Goal: Task Accomplishment & Management: Complete application form

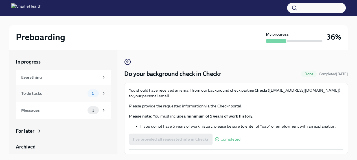
click at [94, 96] on div "6" at bounding box center [92, 94] width 11 height 8
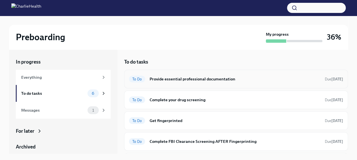
click at [263, 79] on h6 "Provide essential professional documentation" at bounding box center [234, 79] width 171 height 6
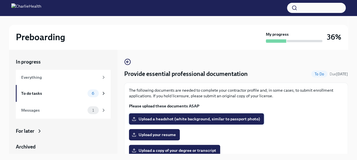
click at [192, 119] on span "Upload a headshot (white background, similar to passport photo)" at bounding box center [196, 119] width 127 height 6
click at [0, 0] on input "Upload a headshot (white background, similar to passport photo)" at bounding box center [0, 0] width 0 height 0
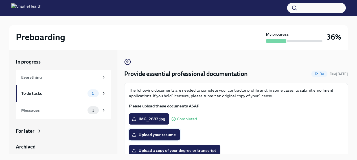
click at [149, 132] on span "Upload your resume" at bounding box center [154, 135] width 43 height 6
click at [0, 0] on input "Upload your resume" at bounding box center [0, 0] width 0 height 0
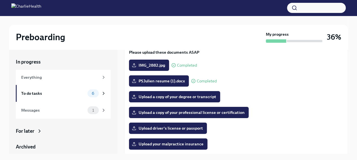
scroll to position [56, 0]
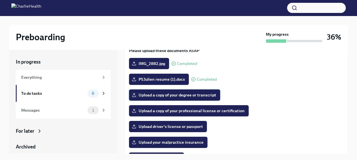
click at [175, 94] on span "Upload a copy of your degree or transcript" at bounding box center [174, 95] width 83 height 6
click at [0, 0] on input "Upload a copy of your degree or transcript" at bounding box center [0, 0] width 0 height 0
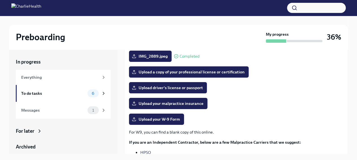
scroll to position [96, 0]
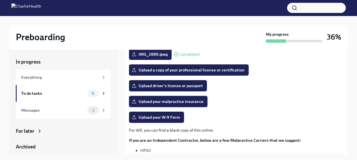
click at [158, 98] on label "Upload your malpractice insurance" at bounding box center [168, 101] width 78 height 11
click at [0, 0] on input "Upload your malpractice insurance" at bounding box center [0, 0] width 0 height 0
click at [171, 86] on span "Upload driver's license or passport" at bounding box center [168, 86] width 70 height 6
click at [0, 0] on input "Upload driver's license or passport" at bounding box center [0, 0] width 0 height 0
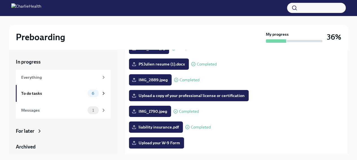
scroll to position [71, 0]
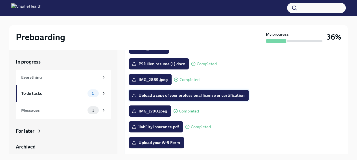
click at [170, 97] on span "Upload a copy of your professional license or certification" at bounding box center [189, 96] width 112 height 6
click at [0, 0] on input "Upload a copy of your professional license or certification" at bounding box center [0, 0] width 0 height 0
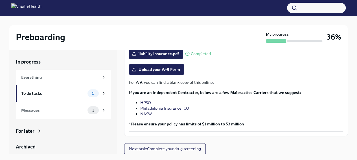
scroll to position [10, 0]
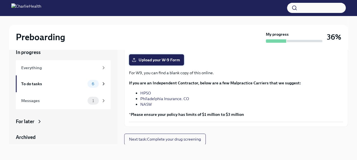
click at [147, 57] on label "Upload your W-9 Form" at bounding box center [156, 59] width 55 height 11
click at [0, 0] on input "Upload your W-9 Form" at bounding box center [0, 0] width 0 height 0
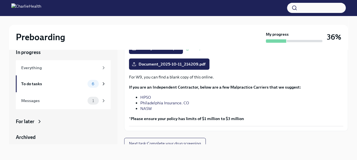
scroll to position [144, 0]
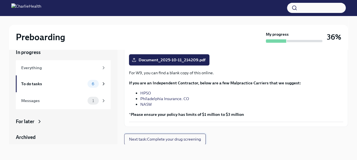
click at [145, 137] on span "Next task : Complete your drug screening" at bounding box center [165, 140] width 72 height 6
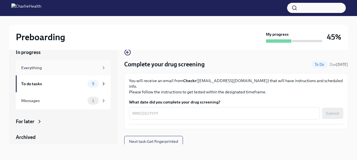
click at [53, 69] on div "Everything" at bounding box center [60, 68] width 78 height 6
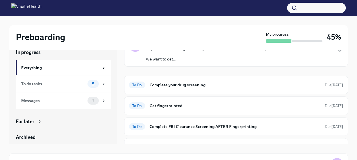
scroll to position [26, 0]
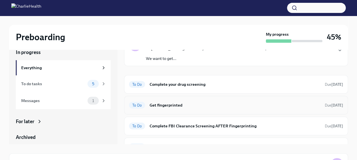
click at [208, 106] on h6 "Get fingerprinted" at bounding box center [234, 105] width 171 height 6
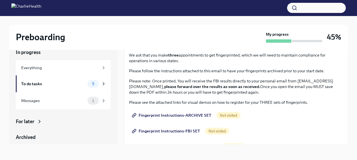
scroll to position [30, 0]
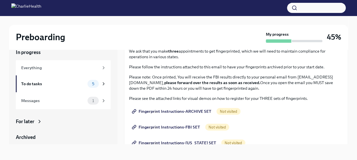
click at [180, 111] on span "Fingerprint Instructions-ARCHIVE SET" at bounding box center [172, 112] width 78 height 6
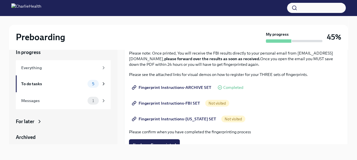
scroll to position [54, 0]
click at [181, 103] on span "Fingerprint Instructions-FBI SET" at bounding box center [166, 103] width 67 height 6
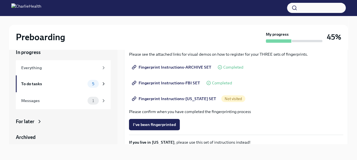
scroll to position [74, 0]
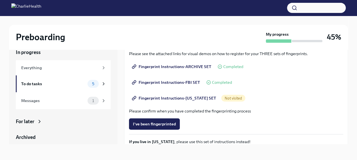
click at [183, 98] on span "Fingerprint Instructions-[US_STATE] SET" at bounding box center [174, 99] width 83 height 6
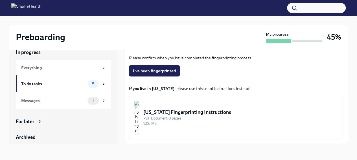
scroll to position [145, 0]
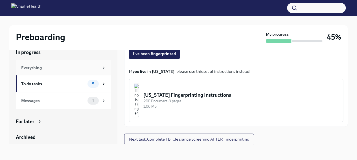
click at [96, 69] on div "Everything" at bounding box center [63, 68] width 85 height 6
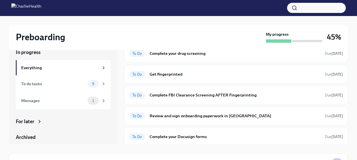
scroll to position [58, 0]
click at [239, 118] on h6 "Review and sign onboarding paperwork in [GEOGRAPHIC_DATA]" at bounding box center [234, 116] width 171 height 6
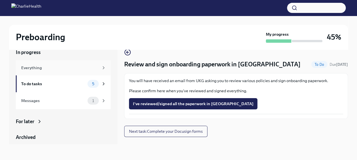
click at [102, 70] on div "Everything" at bounding box center [63, 67] width 95 height 15
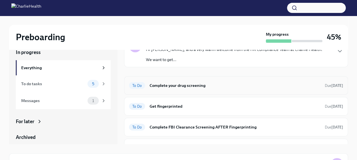
scroll to position [25, 0]
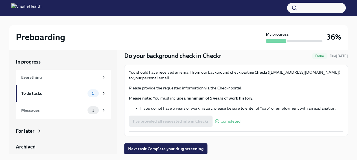
scroll to position [18, 0]
